Goal: Transaction & Acquisition: Obtain resource

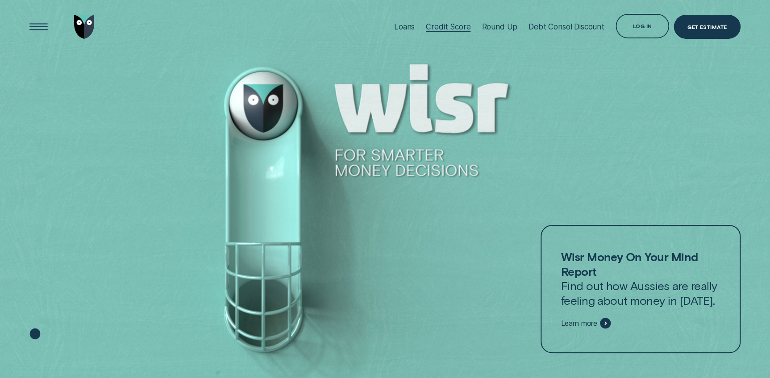
click at [399, 26] on div "Loans" at bounding box center [404, 26] width 21 height 9
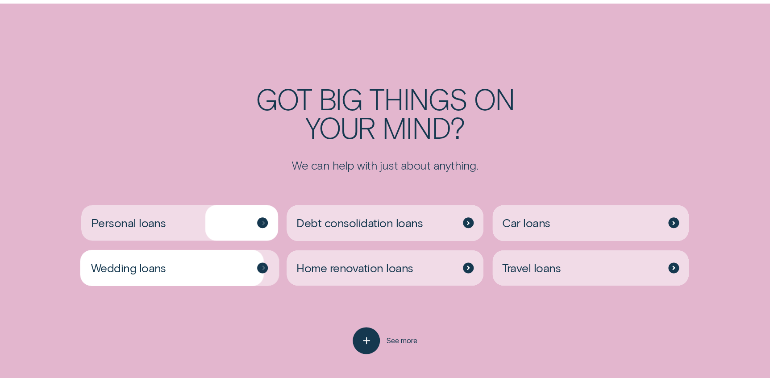
scroll to position [2232, 0]
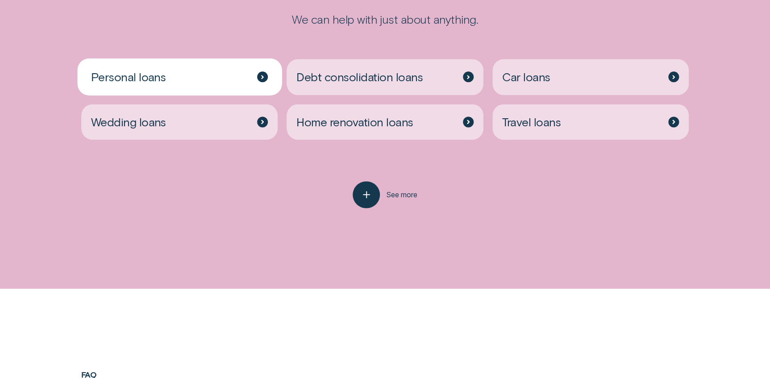
click at [158, 79] on span "Personal loans" at bounding box center [128, 77] width 75 height 15
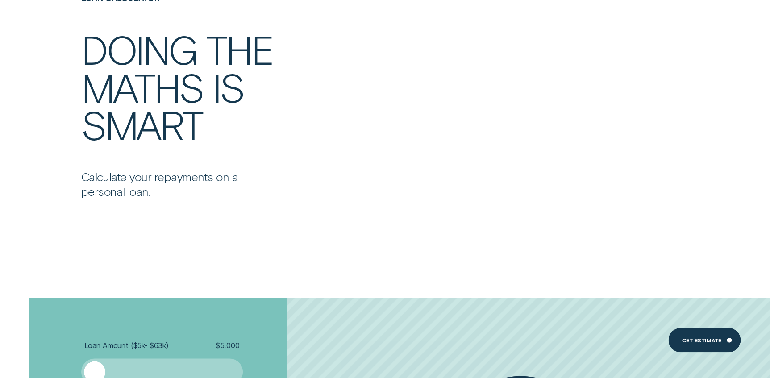
scroll to position [2556, 0]
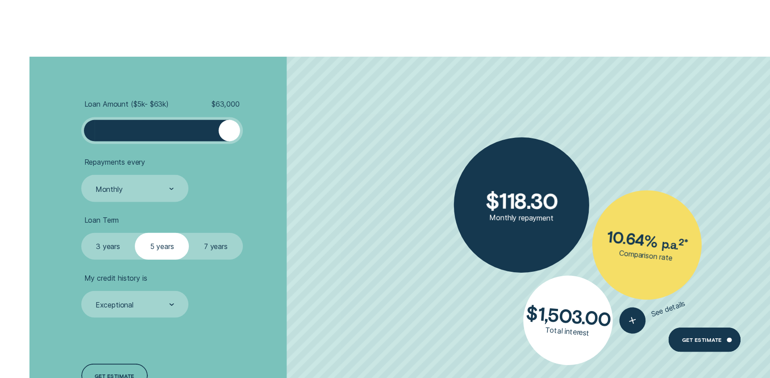
drag, startPoint x: 100, startPoint y: 134, endPoint x: 278, endPoint y: 142, distance: 178.3
click at [278, 142] on li "Loan Amount ( $5k - $63k ) $ 63,000" at bounding box center [205, 122] width 248 height 45
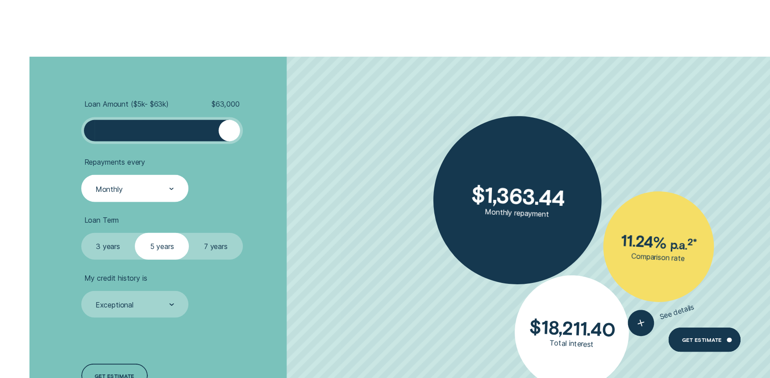
scroll to position [2597, 0]
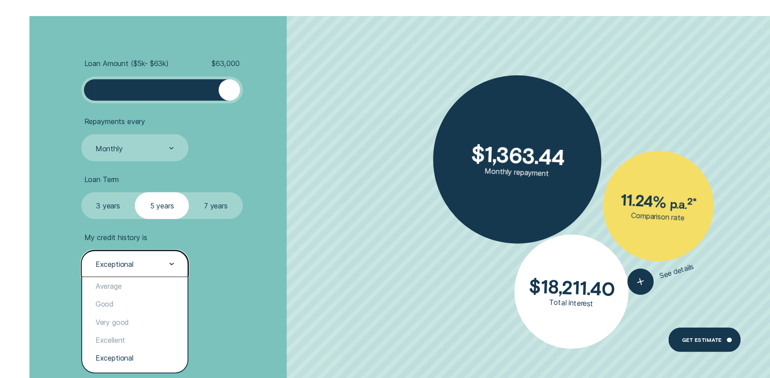
click at [156, 266] on div "Exceptional" at bounding box center [134, 264] width 79 height 10
click at [135, 304] on div "Good" at bounding box center [134, 304] width 105 height 18
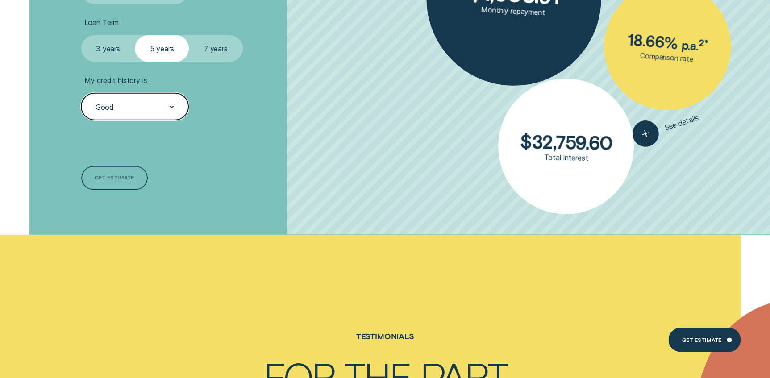
scroll to position [2759, 0]
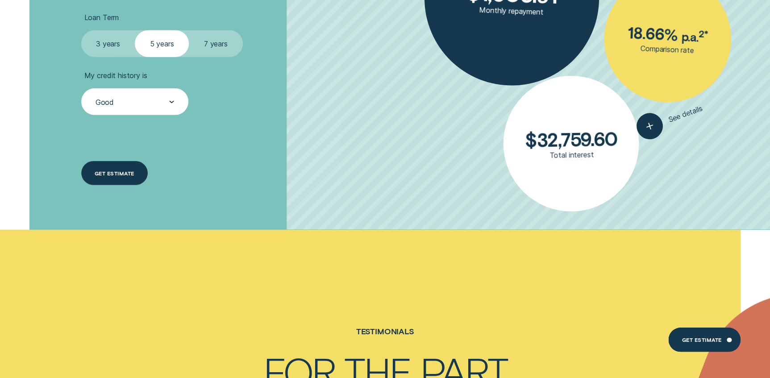
click at [123, 174] on div "Get estimate" at bounding box center [115, 173] width 40 height 5
